Goal: Communication & Community: Answer question/provide support

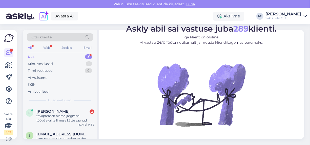
click at [29, 47] on div "All" at bounding box center [30, 48] width 6 height 7
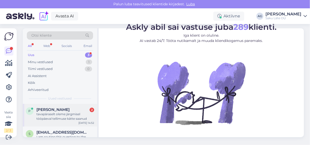
scroll to position [25, 0]
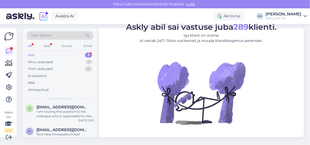
click at [33, 54] on div "Uus" at bounding box center [31, 55] width 7 height 5
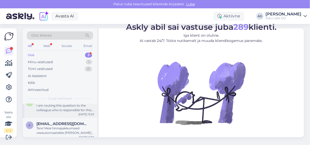
scroll to position [34, 0]
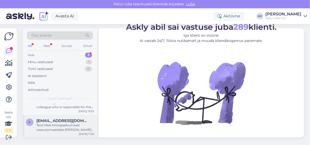
click at [68, 125] on div "Tere! Meie hinnapakkumised veeautomaatidele [PERSON_NAME] on personaalsed ning …" at bounding box center [65, 127] width 58 height 9
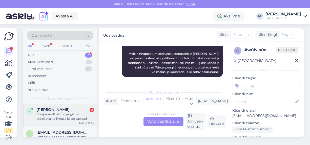
scroll to position [25, 0]
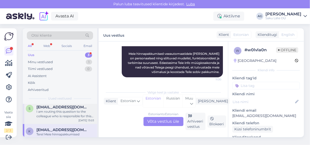
click at [66, 113] on div "I am routing this question to the colleague who is responsible for this topic. …" at bounding box center [65, 114] width 58 height 9
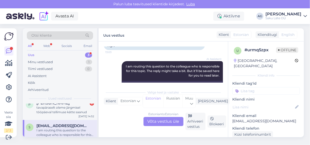
scroll to position [0, 0]
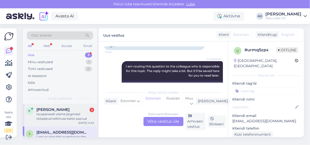
click at [67, 116] on div "tavapäraselt oleme järgmisel tööpäeval tellimuse kätte saanud" at bounding box center [65, 116] width 58 height 9
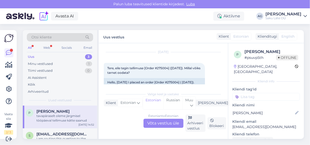
scroll to position [242, 0]
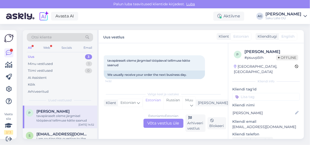
click at [165, 124] on div "Estonian to Estonian Võta vestlus üle" at bounding box center [164, 123] width 40 height 9
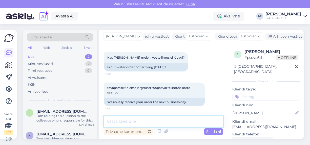
click at [165, 124] on textarea at bounding box center [163, 122] width 119 height 11
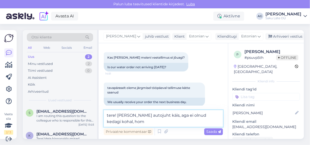
scroll to position [221, 0]
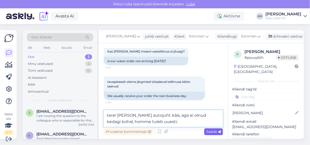
type textarea "tere! [PERSON_NAME] autojuht käis, aga ei olnud kedagi kohal, homme tuleb uuest…"
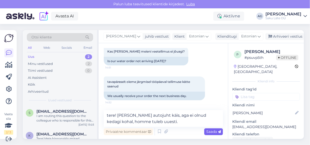
click at [207, 131] on span "Saada" at bounding box center [214, 132] width 15 height 5
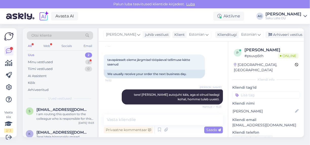
scroll to position [268, 0]
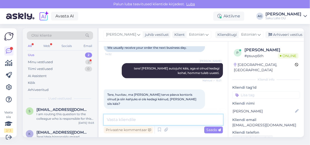
click at [133, 120] on textarea at bounding box center [163, 120] width 119 height 11
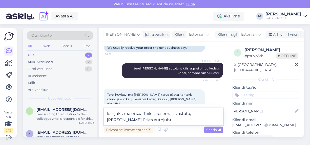
click at [122, 115] on textarea "kahjuks ma ei saa Teile täpsemalt vastata, [PERSON_NAME] ütles autojuht" at bounding box center [163, 117] width 119 height 17
click at [155, 119] on textarea "kahjuks ma ei saa Teile täpsemalt vastata, [PERSON_NAME] ütles autojuht" at bounding box center [163, 117] width 119 height 17
type textarea "kahjuks ma ei saa Teile täpsemalt vastata, [PERSON_NAME] ütles autojuht."
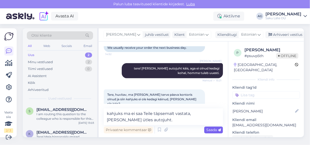
click at [207, 130] on span "Saada" at bounding box center [214, 130] width 15 height 5
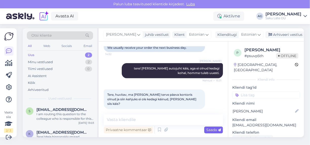
scroll to position [294, 0]
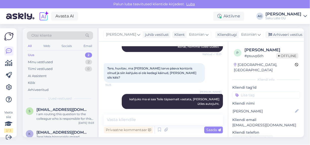
click at [34, 54] on div "Uus" at bounding box center [31, 55] width 7 height 5
click at [89, 54] on div "2" at bounding box center [88, 55] width 7 height 5
click at [78, 118] on div "I am routing this question to the colleague who is responsible for this topic. …" at bounding box center [65, 116] width 58 height 9
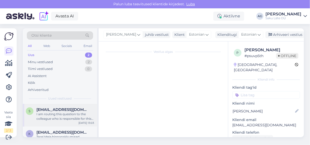
scroll to position [229, 0]
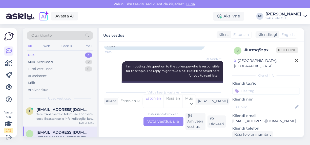
click at [82, 54] on div "Uus 3" at bounding box center [60, 55] width 66 height 7
click at [89, 54] on div "3" at bounding box center [88, 55] width 7 height 5
click at [67, 117] on div "Tere! Täname teid tellimuse andmete eest. Edastan selle info kolleegile, kes sa…" at bounding box center [65, 116] width 58 height 9
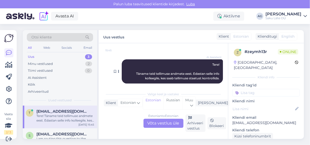
scroll to position [2, 0]
